Goal: Navigation & Orientation: Find specific page/section

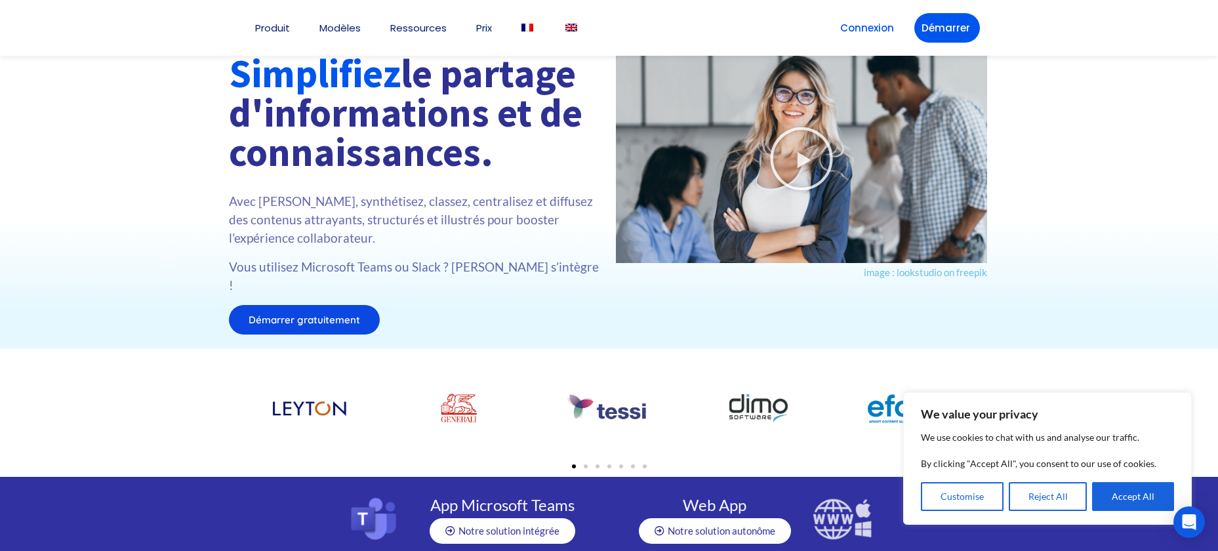
scroll to position [68, 0]
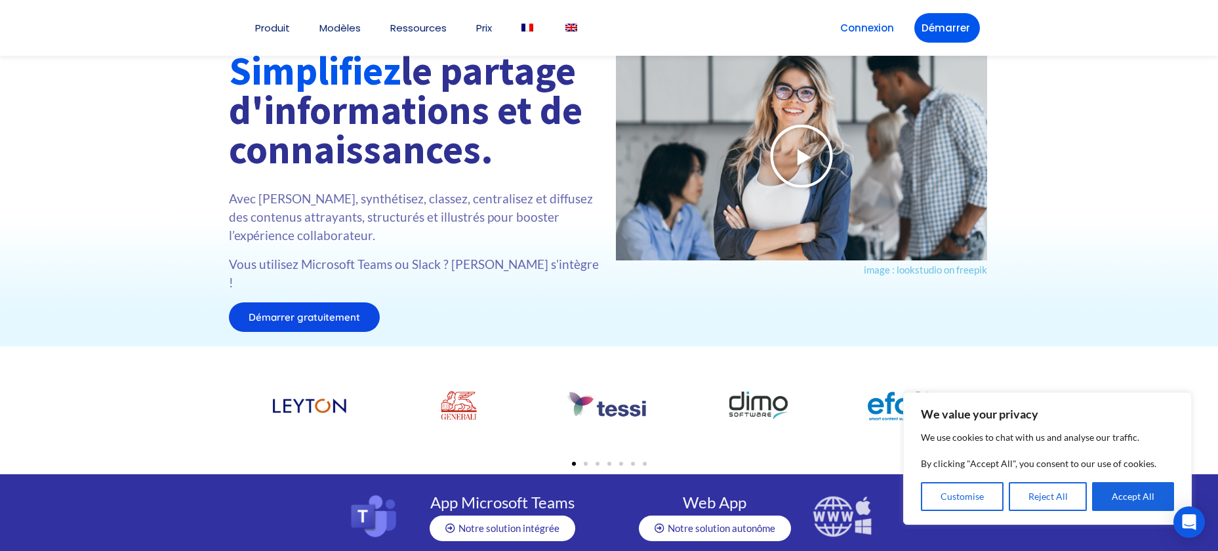
click at [824, 143] on icon at bounding box center [802, 156] width 66 height 66
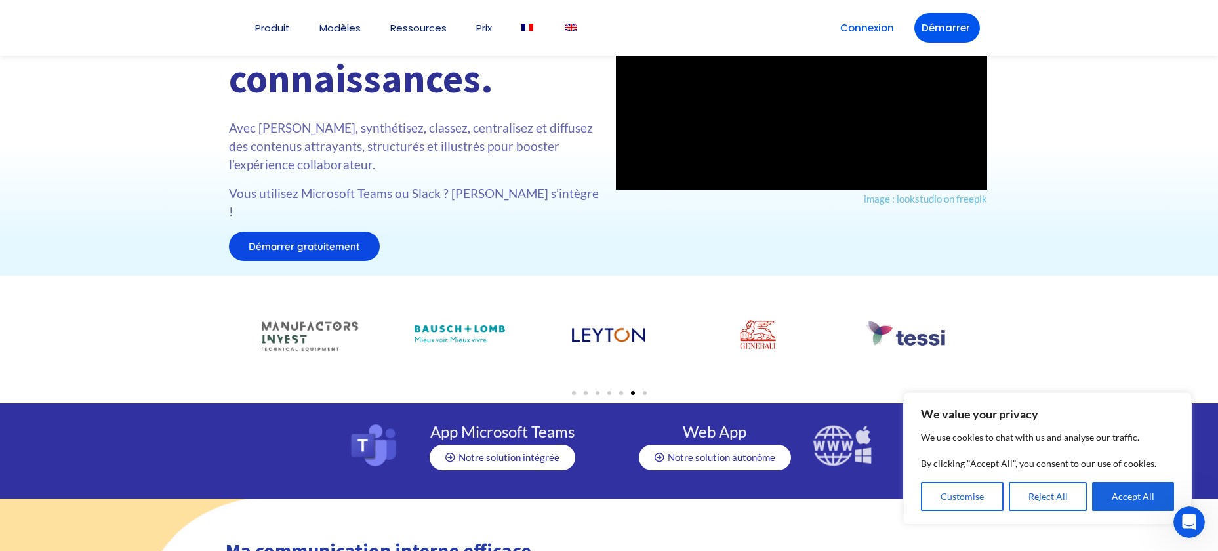
scroll to position [132, 0]
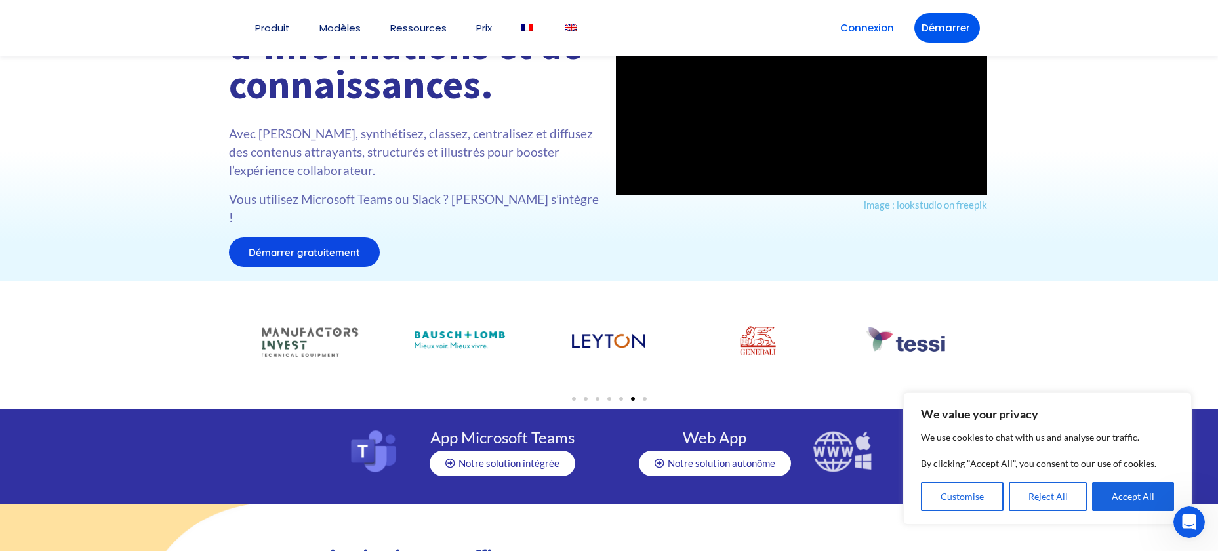
click at [331, 247] on span "Démarrer gratuitement" at bounding box center [304, 252] width 111 height 10
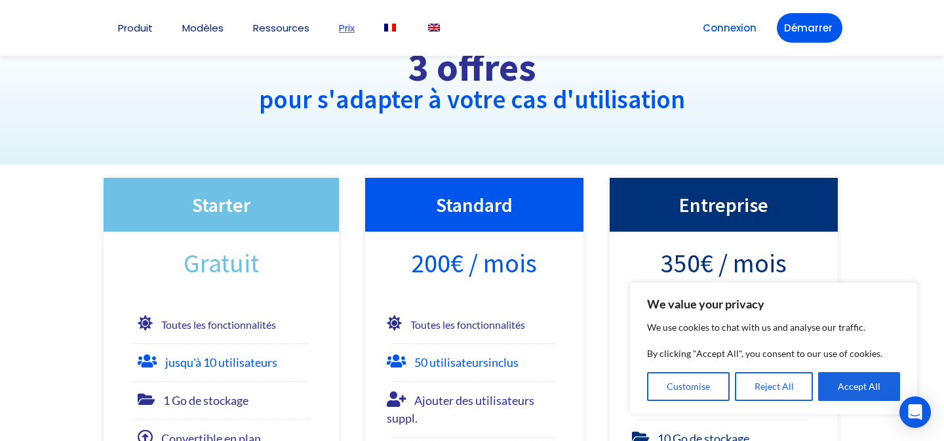
scroll to position [85, 0]
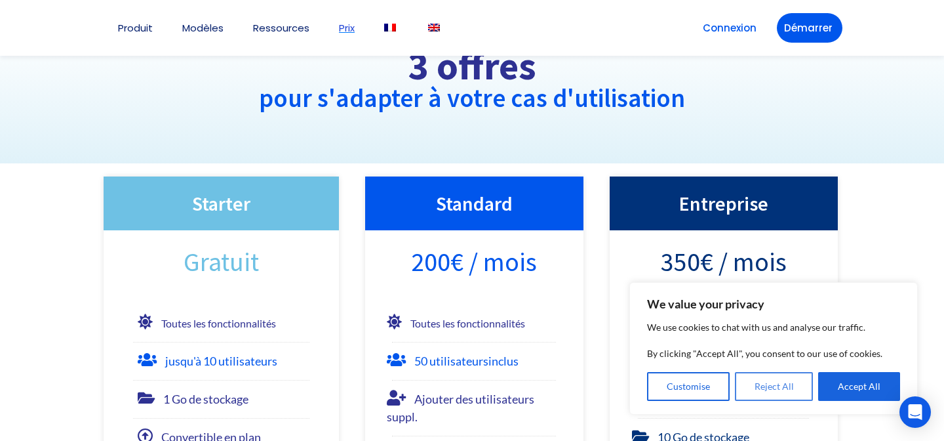
click at [768, 382] on button "Reject All" at bounding box center [774, 386] width 79 height 29
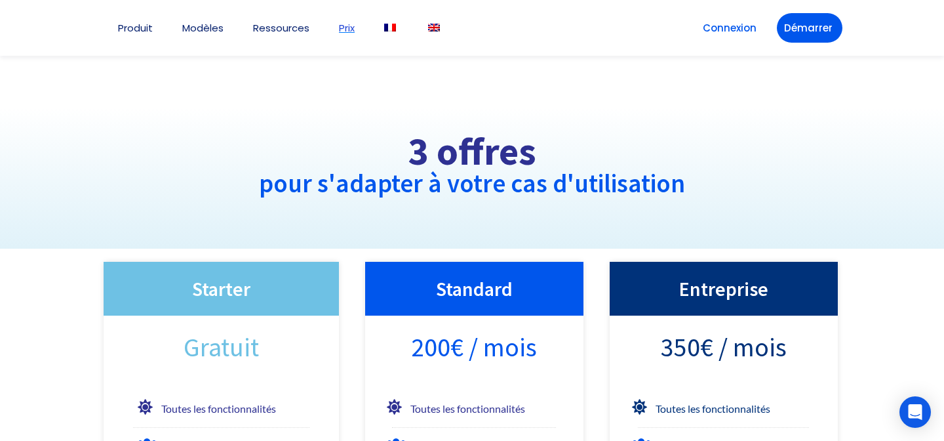
scroll to position [85, 0]
